Goal: Task Accomplishment & Management: Use online tool/utility

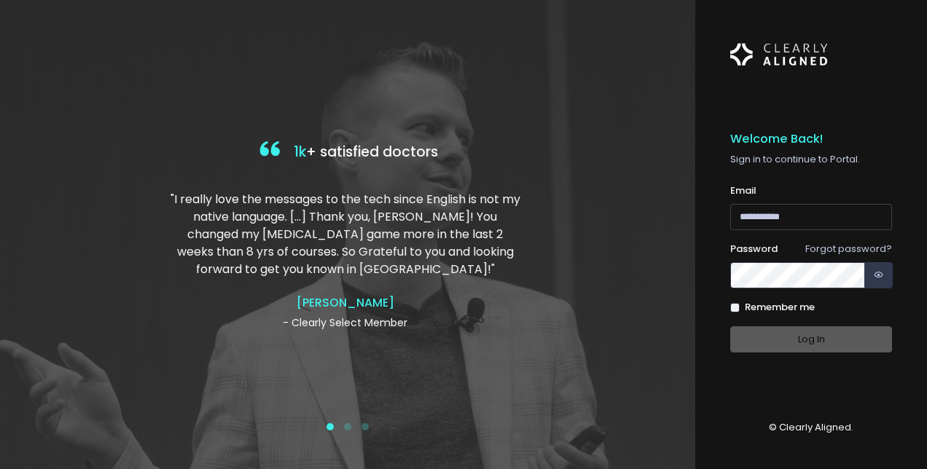
type input "**********"
click at [806, 339] on div "Log In" at bounding box center [811, 339] width 162 height 27
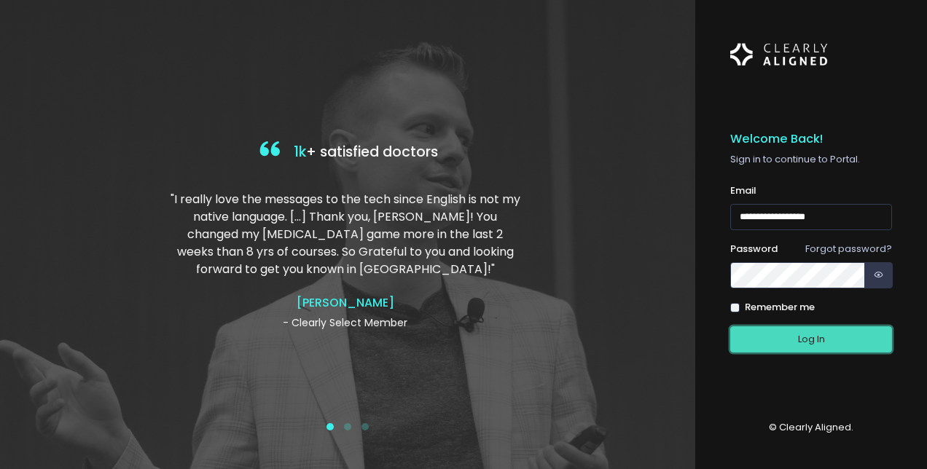
click at [822, 338] on button "Log In" at bounding box center [811, 339] width 162 height 27
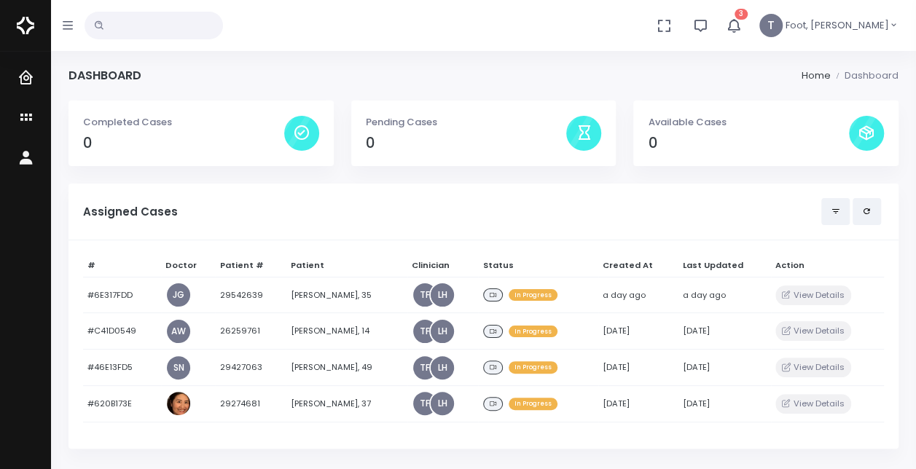
click at [742, 26] on icon "button" at bounding box center [733, 25] width 17 height 17
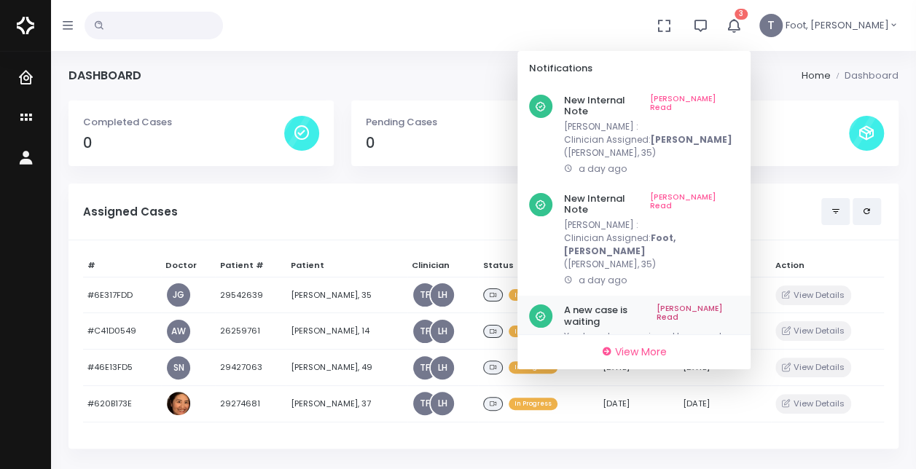
drag, startPoint x: 752, startPoint y: 272, endPoint x: 755, endPoint y: 260, distance: 12.7
click at [739, 304] on link "Mark As Read" at bounding box center [697, 315] width 82 height 23
click at [739, 193] on link "Mark As Read" at bounding box center [694, 204] width 89 height 23
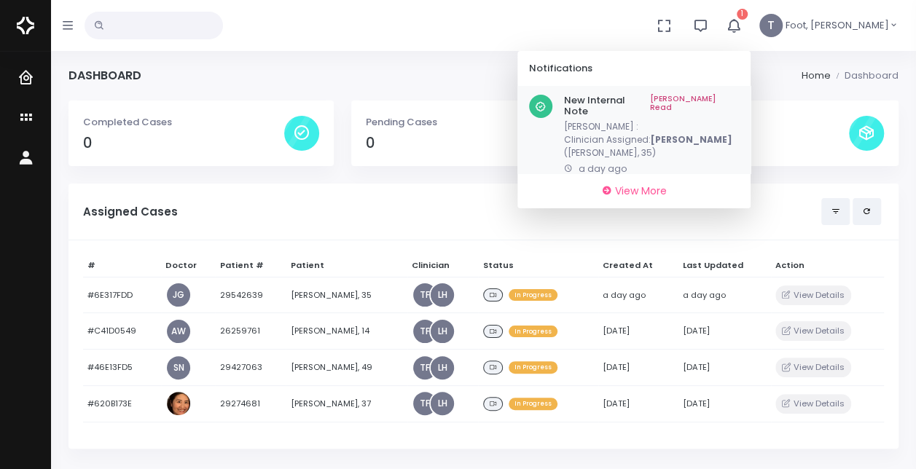
click at [739, 95] on link "Mark As Read" at bounding box center [694, 106] width 89 height 23
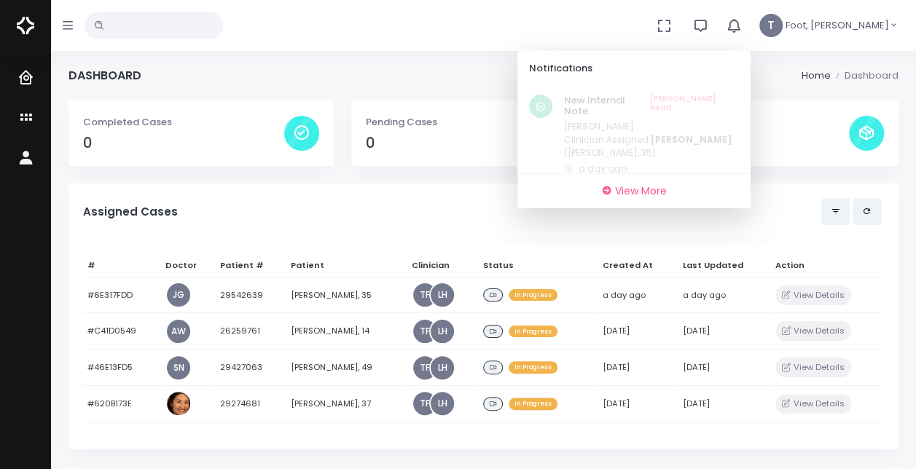
click at [415, 224] on div "Assigned Cases" at bounding box center [483, 212] width 830 height 57
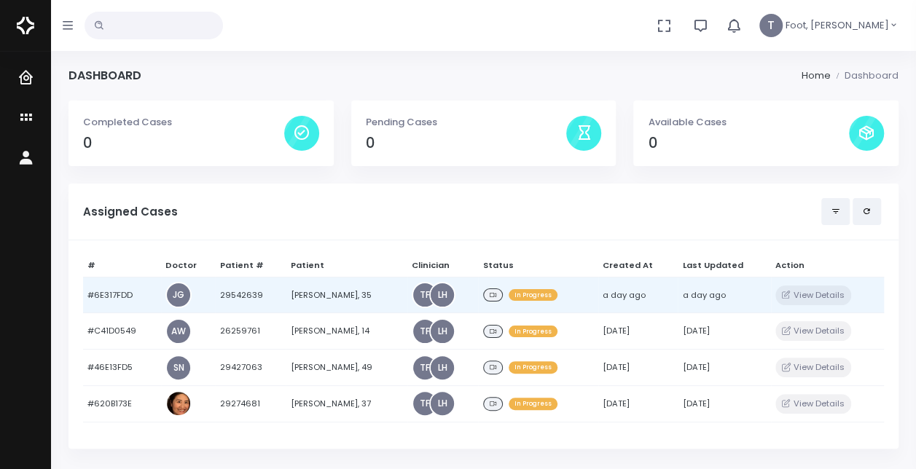
click at [307, 293] on td "[PERSON_NAME], 35" at bounding box center [347, 295] width 122 height 36
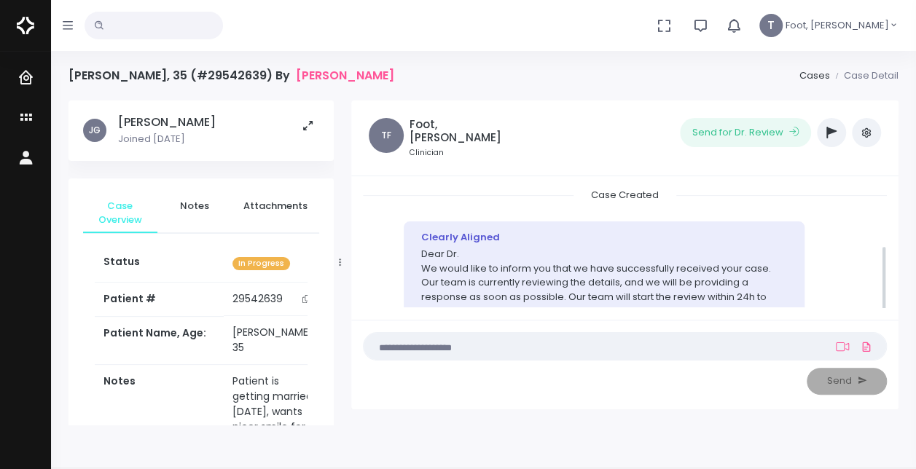
scroll to position [106, 0]
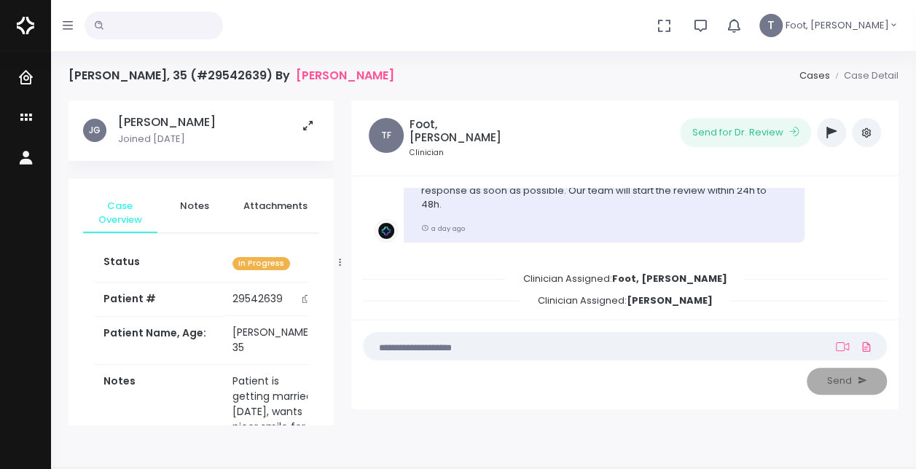
click at [302, 302] on icon "scrollable content" at bounding box center [305, 299] width 7 height 8
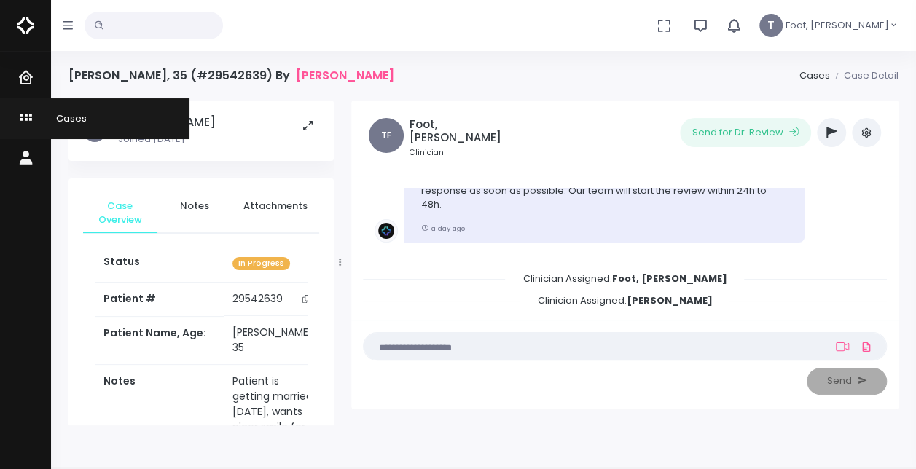
click at [27, 115] on icon "scrollable content" at bounding box center [27, 118] width 20 height 18
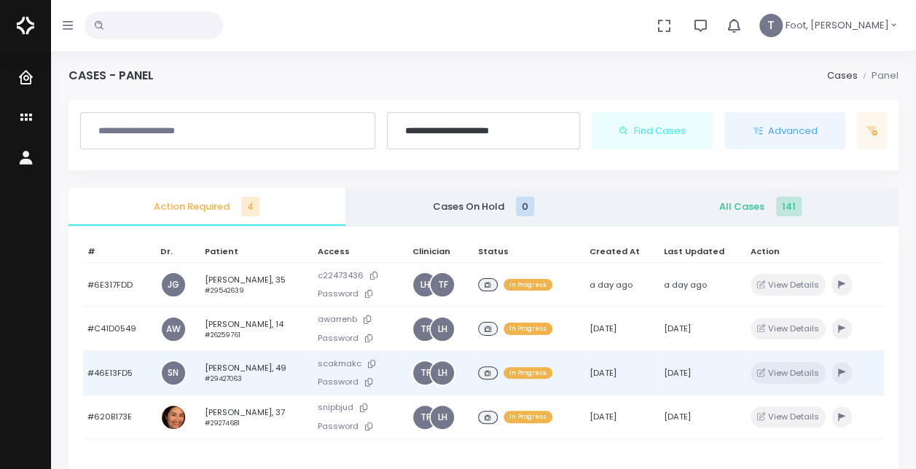
click at [258, 363] on td "Dalida Matias, 49 #29427063" at bounding box center [257, 373] width 114 height 44
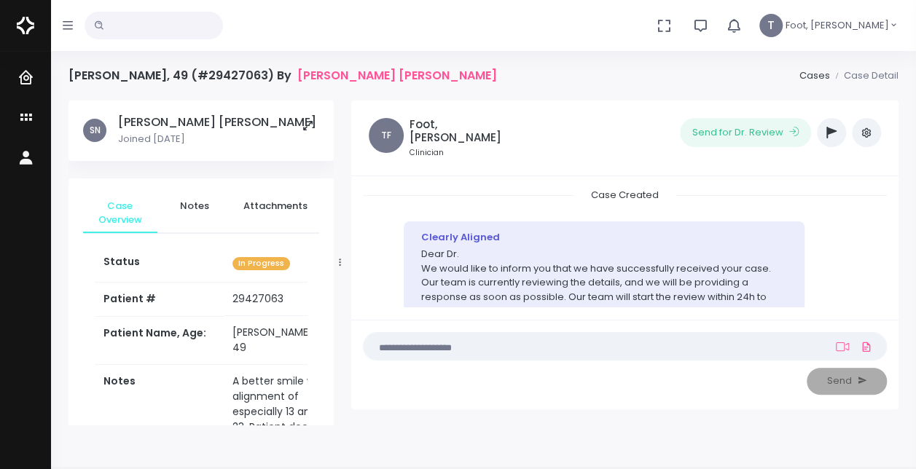
scroll to position [106, 0]
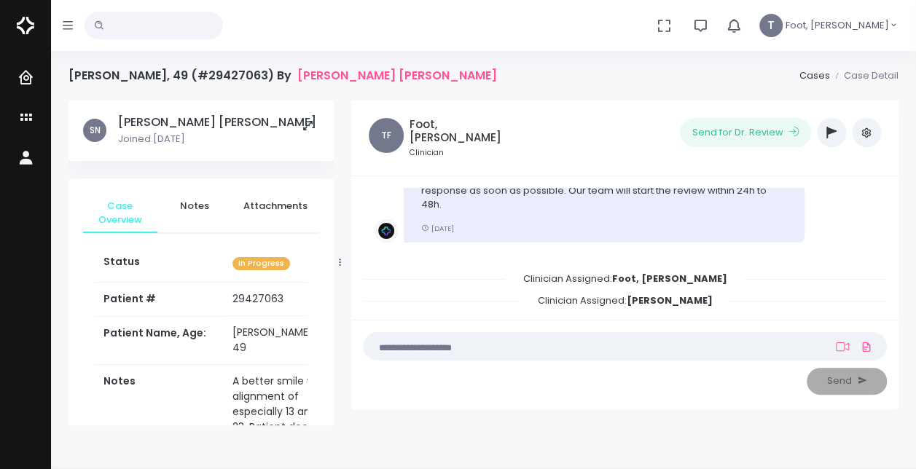
click at [822, 133] on button "button" at bounding box center [831, 132] width 29 height 29
click at [829, 135] on icon "button" at bounding box center [831, 133] width 10 height 12
click at [833, 133] on icon "button" at bounding box center [831, 133] width 10 height 12
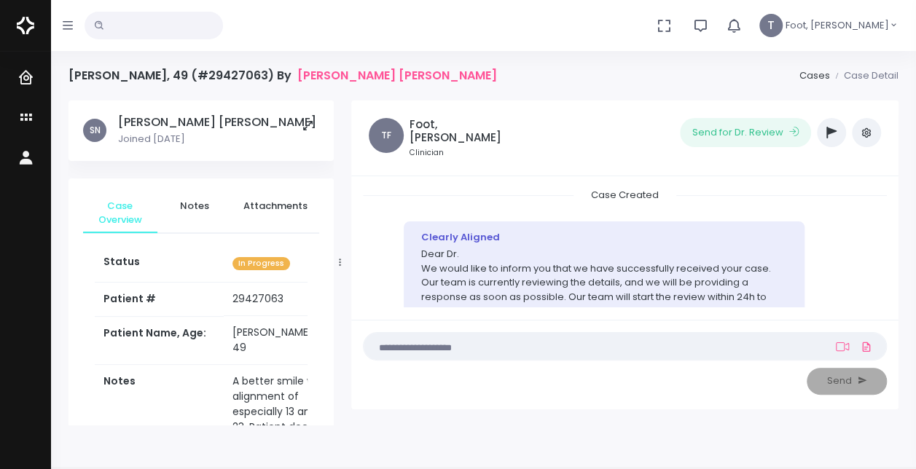
scroll to position [106, 0]
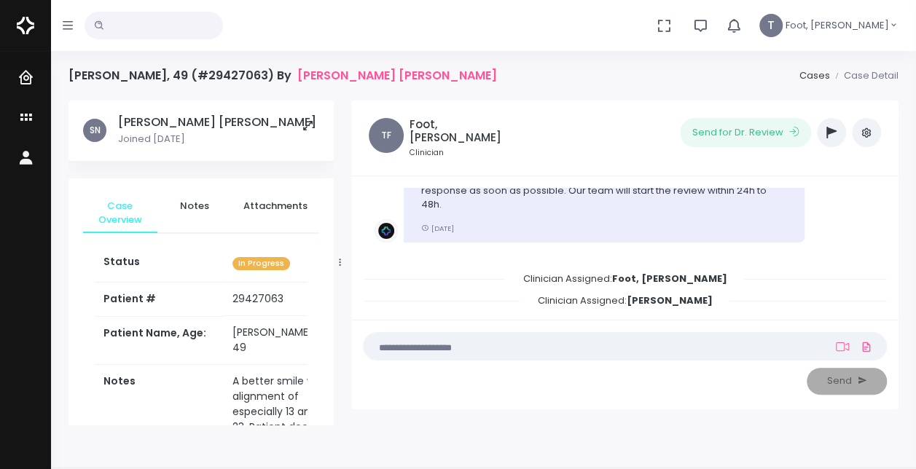
click at [823, 134] on button "button" at bounding box center [831, 132] width 29 height 29
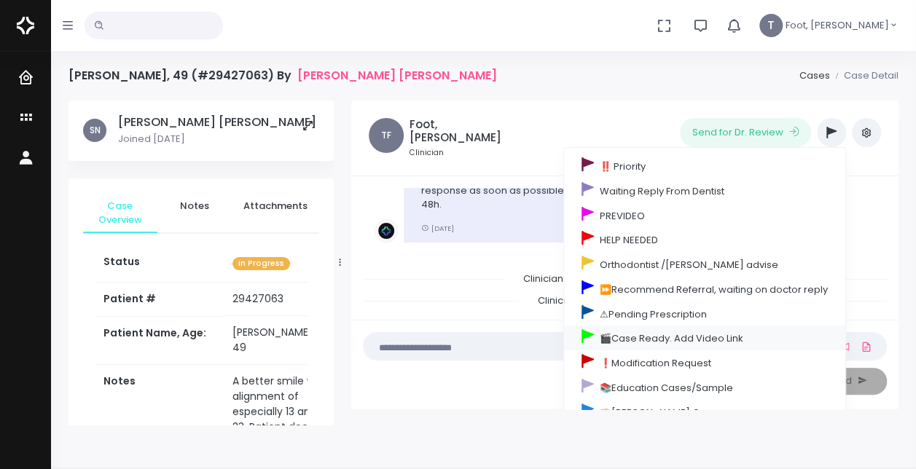
click at [629, 337] on link "🎬Case Ready. Add Video Link" at bounding box center [704, 338] width 281 height 25
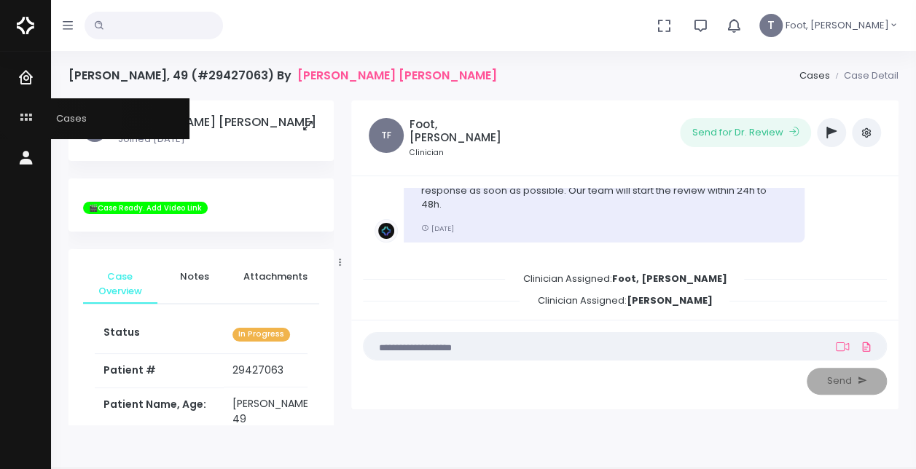
click at [28, 114] on icon "scrollable content" at bounding box center [27, 118] width 20 height 18
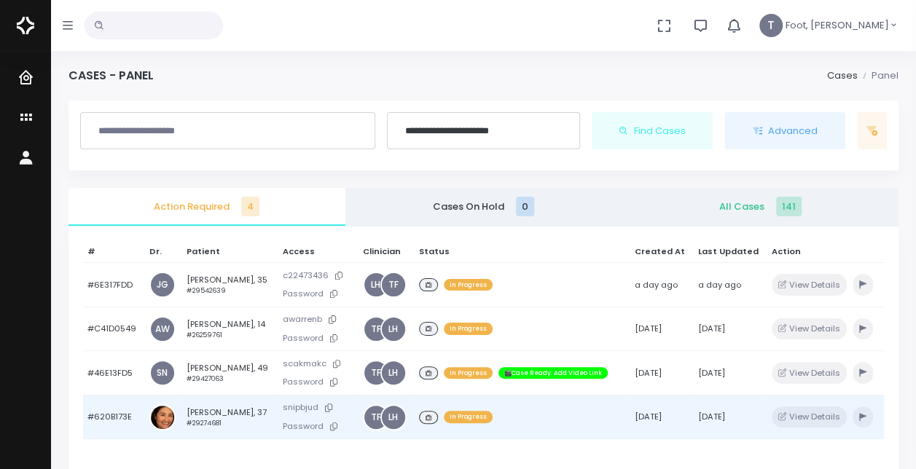
click at [220, 409] on td "[PERSON_NAME], 37 #29274681" at bounding box center [230, 417] width 96 height 44
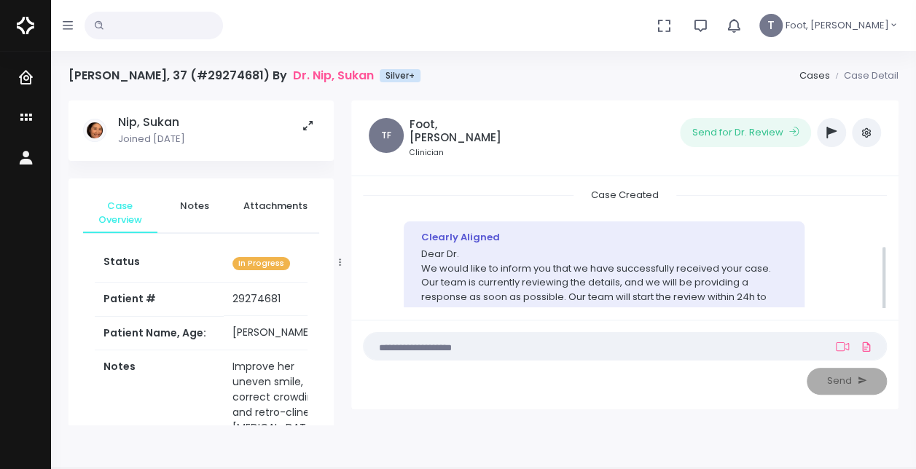
scroll to position [106, 0]
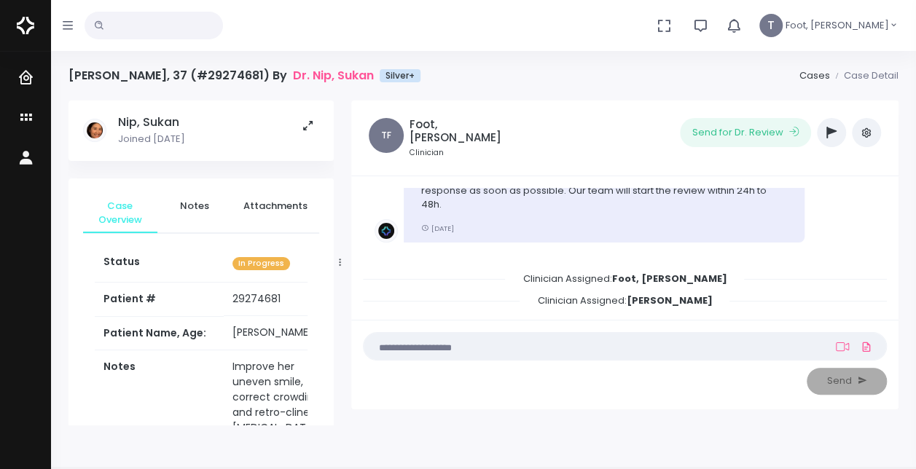
click at [835, 134] on icon "button" at bounding box center [831, 133] width 10 height 12
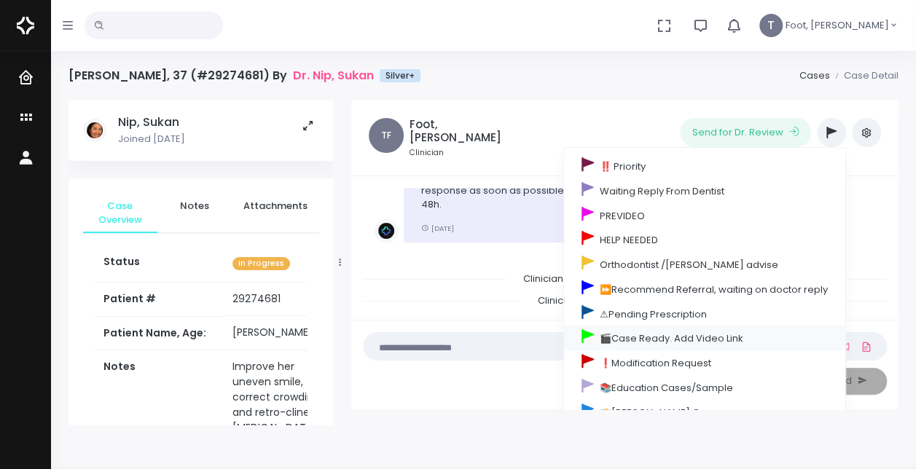
click at [629, 335] on link "🎬Case Ready. Add Video Link" at bounding box center [704, 338] width 281 height 25
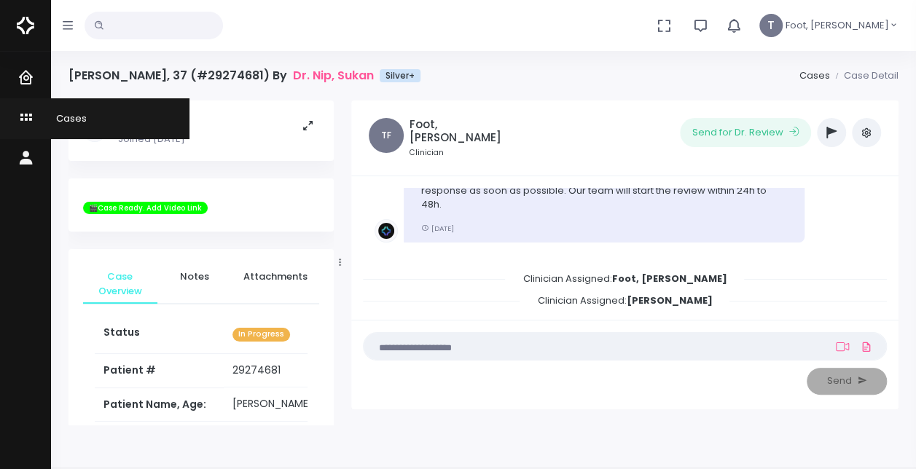
click at [60, 115] on span "Cases" at bounding box center [62, 118] width 49 height 14
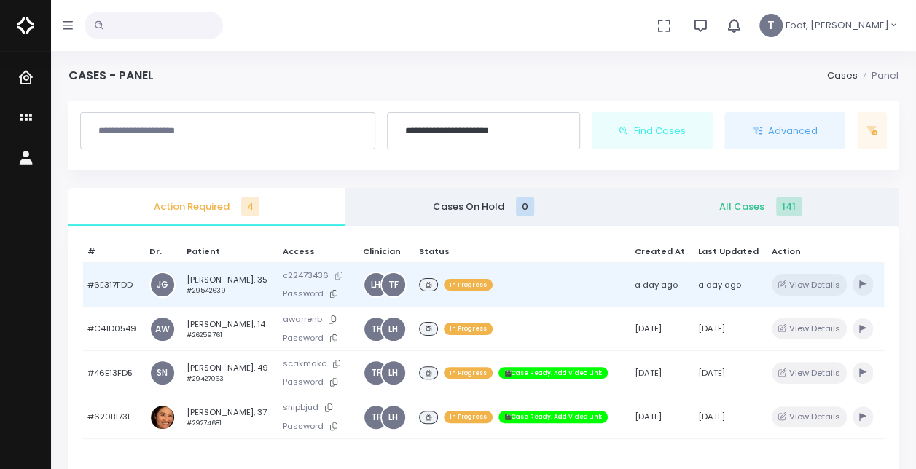
click at [335, 274] on button at bounding box center [339, 275] width 20 height 15
click at [332, 291] on icon at bounding box center [333, 294] width 7 height 8
click at [213, 278] on td "[PERSON_NAME], 35 #29542639" at bounding box center [230, 285] width 96 height 44
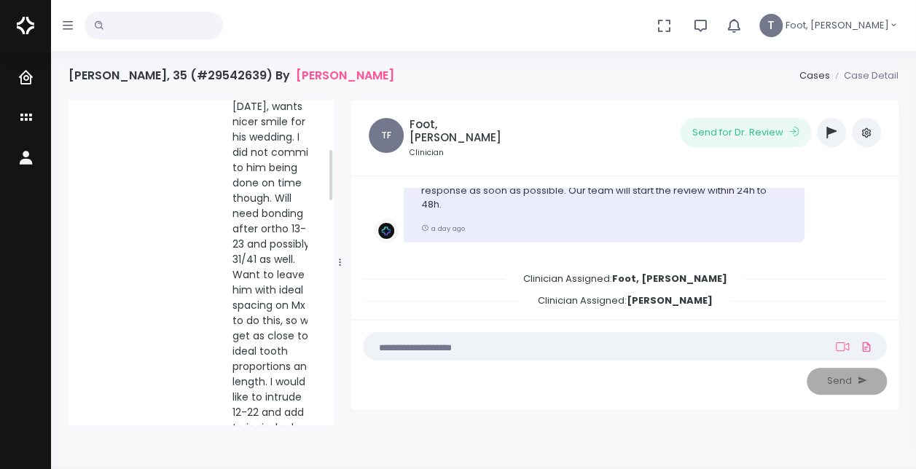
scroll to position [291, 0]
